Goal: Task Accomplishment & Management: Use online tool/utility

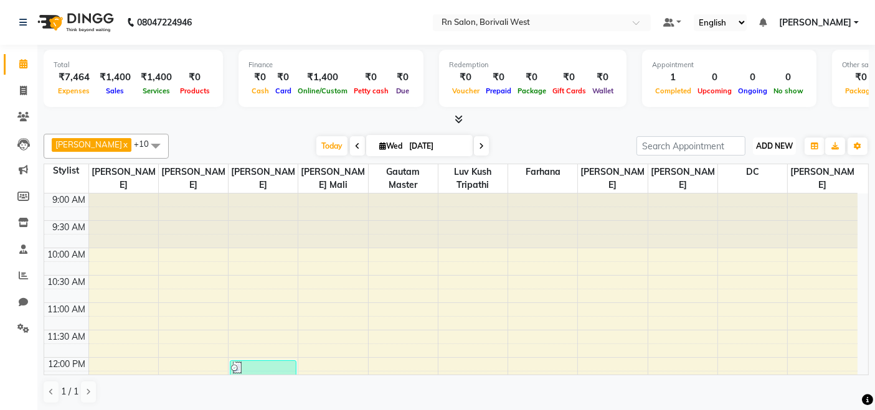
click at [773, 142] on span "ADD NEW" at bounding box center [774, 145] width 37 height 9
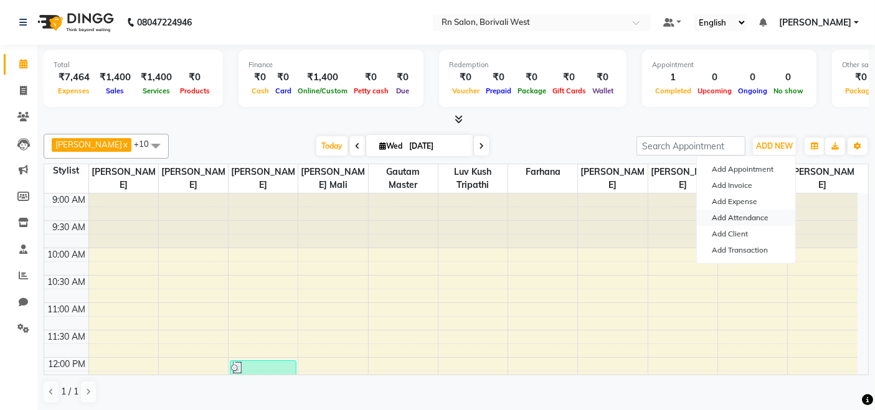
click at [750, 214] on link "Add Attendance" at bounding box center [746, 218] width 98 height 16
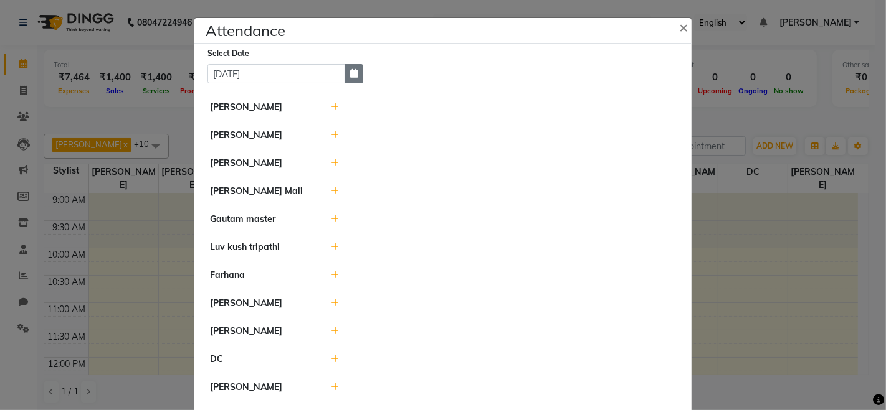
click at [346, 68] on button "button" at bounding box center [353, 73] width 19 height 19
select select "9"
select select "2025"
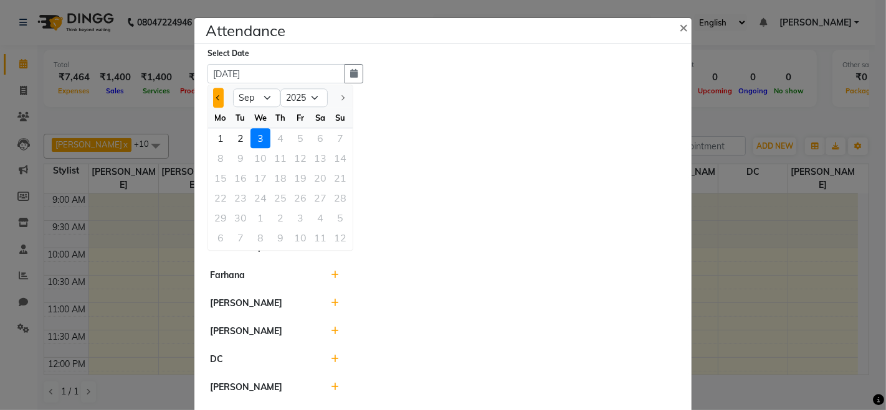
click at [213, 104] on button "Previous month" at bounding box center [218, 98] width 11 height 20
select select "8"
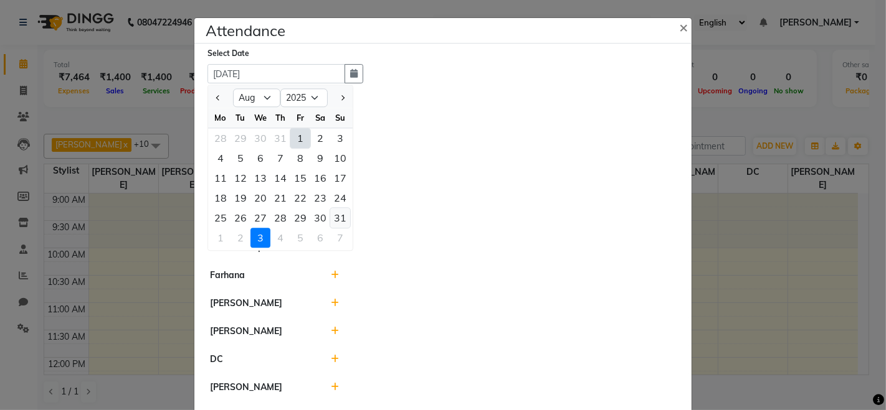
click at [338, 212] on div "31" at bounding box center [340, 218] width 20 height 20
type input "[DATE]"
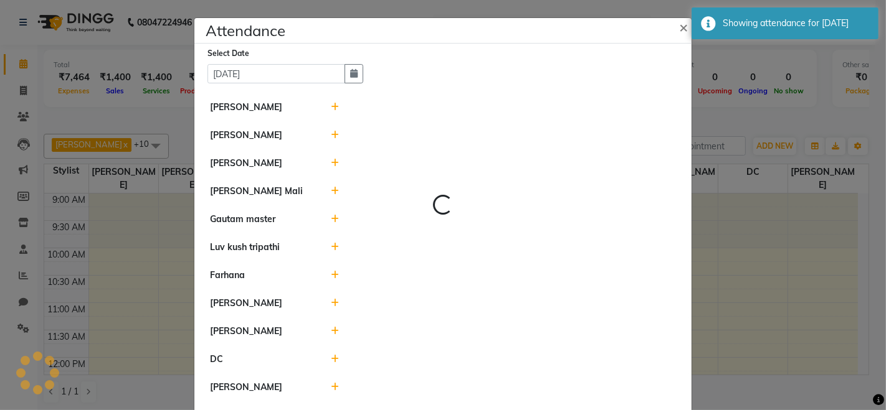
select select "A"
select select "H"
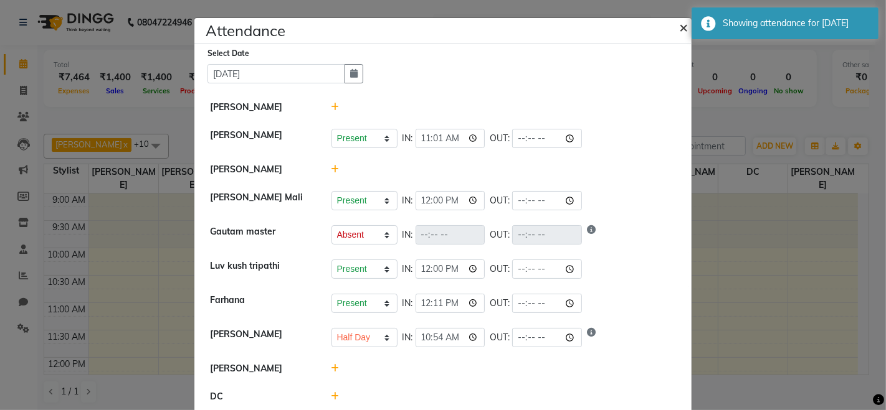
click at [681, 24] on span "×" at bounding box center [683, 26] width 9 height 19
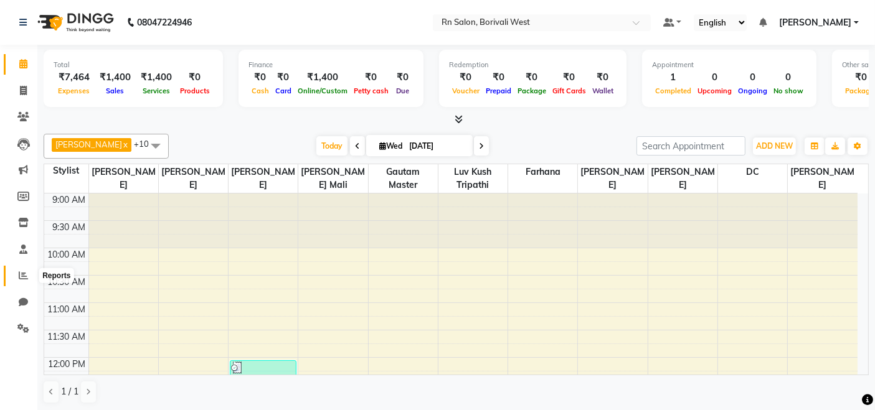
click at [25, 274] on icon at bounding box center [23, 275] width 9 height 9
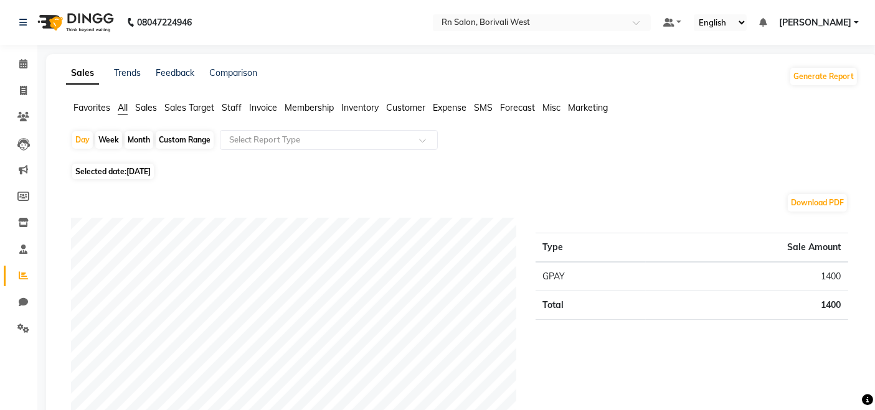
click at [140, 136] on div "Month" at bounding box center [139, 139] width 29 height 17
select select "9"
select select "2025"
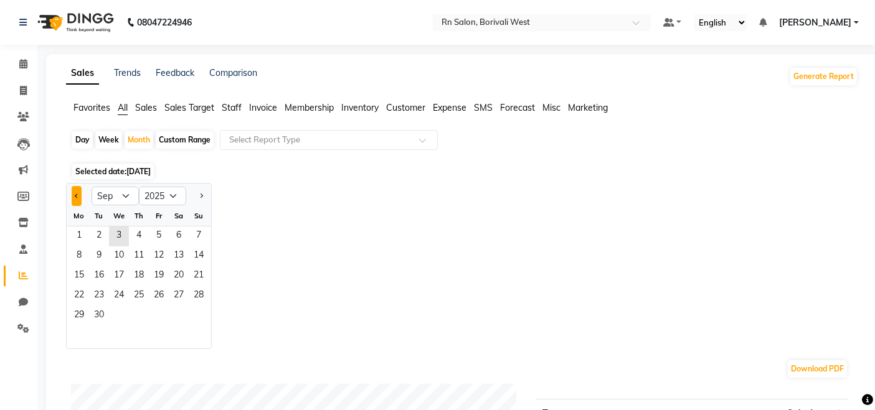
click at [73, 199] on button "Previous month" at bounding box center [77, 196] width 10 height 20
select select "8"
click at [151, 230] on span "1" at bounding box center [159, 237] width 20 height 20
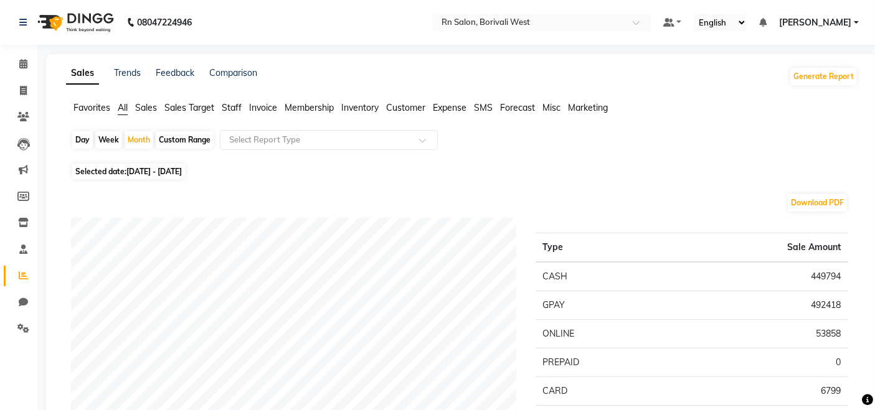
click at [224, 106] on span "Staff" at bounding box center [232, 107] width 20 height 11
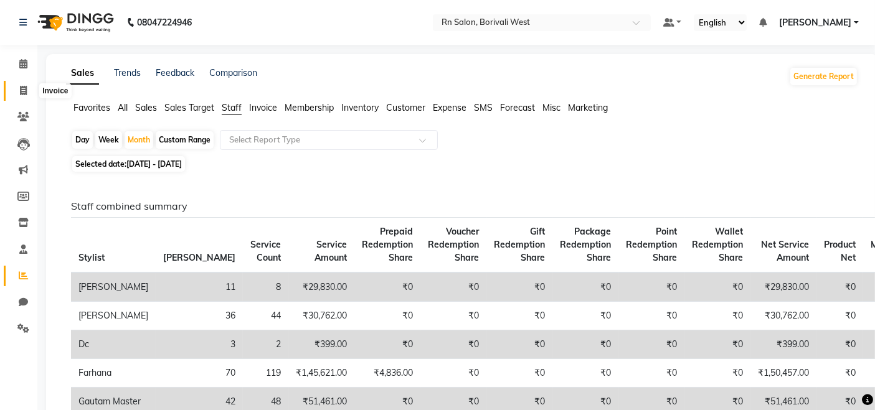
click at [29, 95] on span at bounding box center [23, 91] width 22 height 14
select select "8515"
select select "service"
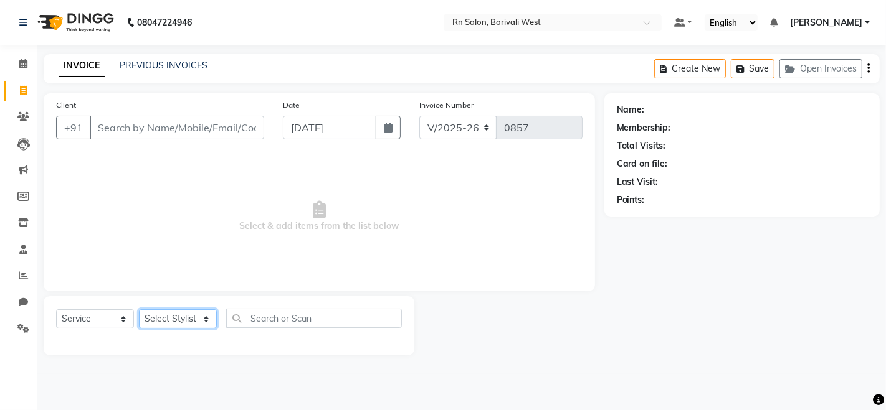
drag, startPoint x: 165, startPoint y: 324, endPoint x: 192, endPoint y: 280, distance: 51.7
click at [165, 324] on select "Select Stylist" at bounding box center [178, 319] width 78 height 19
select select "89777"
click at [139, 310] on select "Select Stylist [PERSON_NAME] [PERSON_NAME] DC [PERSON_NAME] [PERSON_NAME] maste…" at bounding box center [178, 319] width 78 height 19
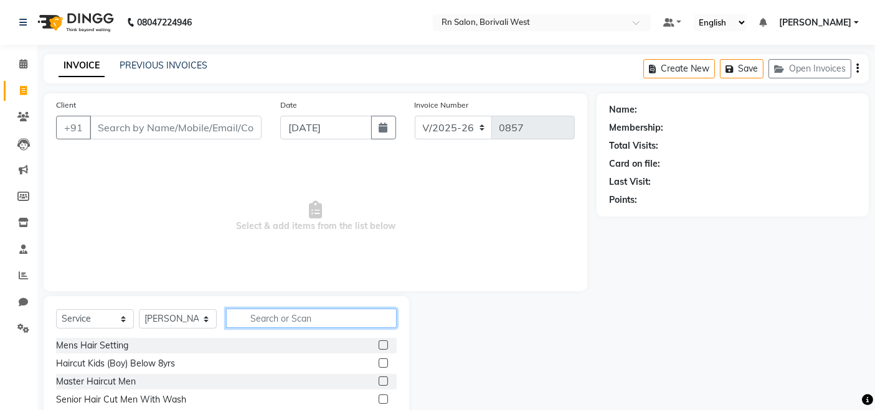
click at [243, 320] on input "text" at bounding box center [311, 318] width 171 height 19
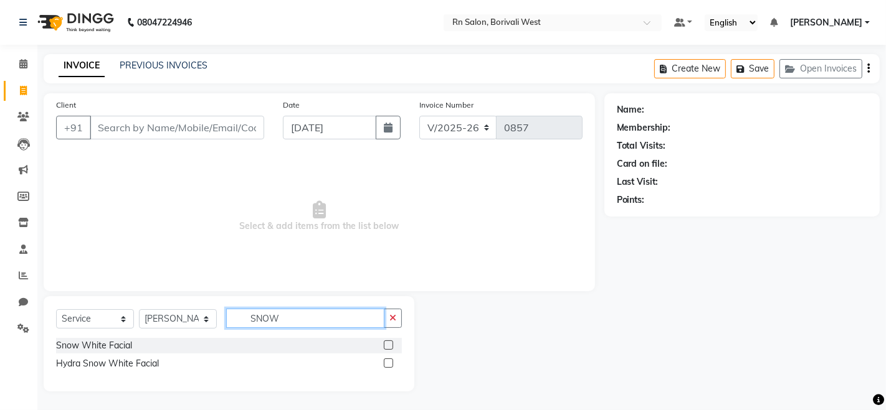
type input "SNOW"
click at [389, 346] on label at bounding box center [388, 345] width 9 height 9
click at [389, 346] on input "checkbox" at bounding box center [388, 346] width 8 height 8
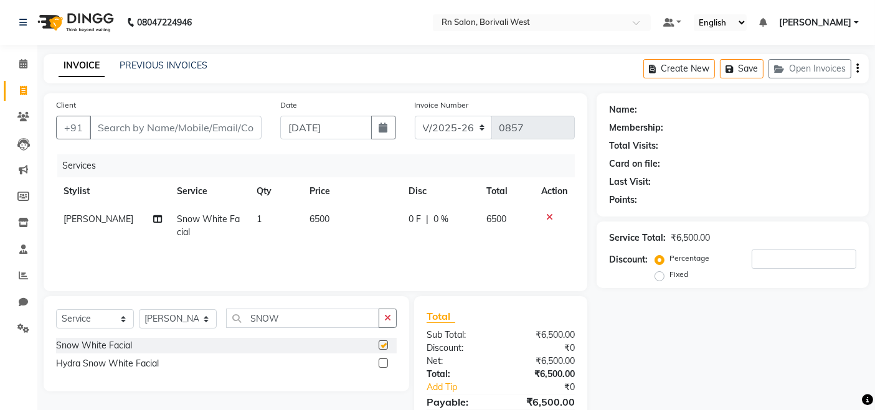
checkbox input "false"
click at [286, 322] on input "SNOW" at bounding box center [302, 318] width 153 height 19
type input "S"
type input "SHEER"
click at [377, 346] on div "Sheer Magic Facial" at bounding box center [226, 346] width 341 height 16
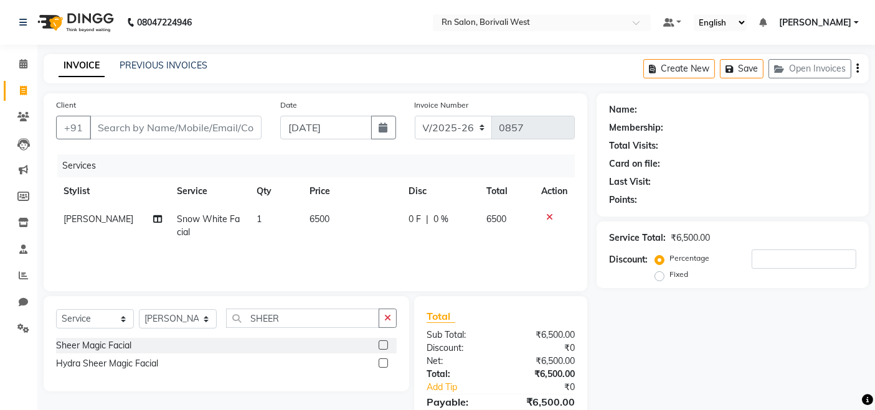
click at [384, 343] on label at bounding box center [383, 345] width 9 height 9
click at [384, 343] on input "checkbox" at bounding box center [383, 346] width 8 height 8
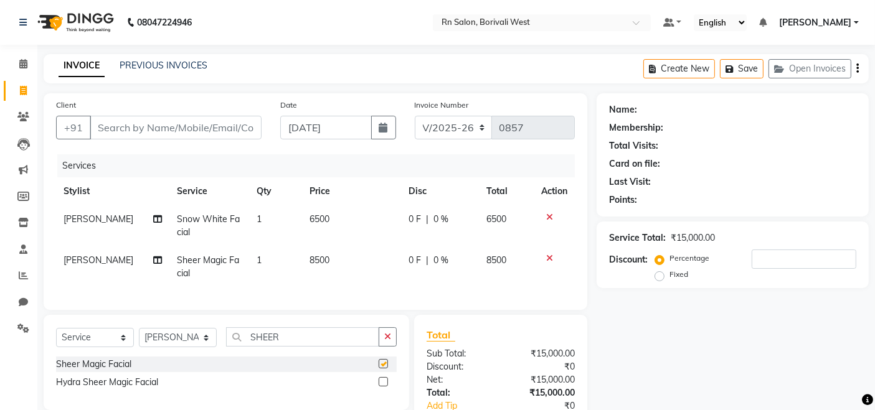
checkbox input "false"
click at [546, 262] on icon at bounding box center [549, 258] width 7 height 9
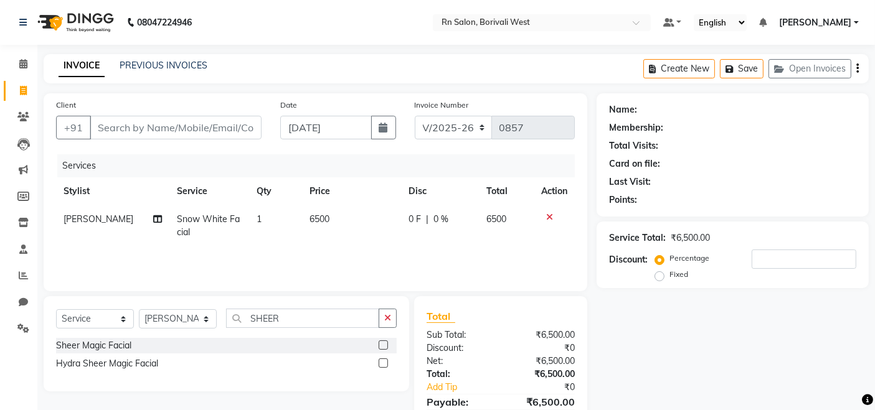
click at [553, 214] on div at bounding box center [554, 217] width 26 height 9
